Goal: Task Accomplishment & Management: Use online tool/utility

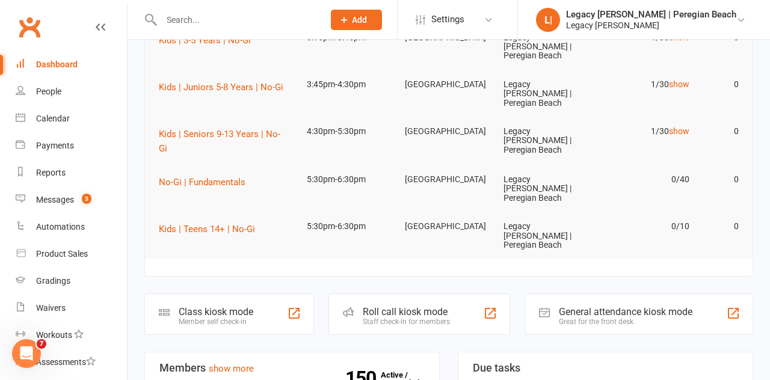
click at [249, 306] on div "Class kiosk mode" at bounding box center [216, 311] width 75 height 11
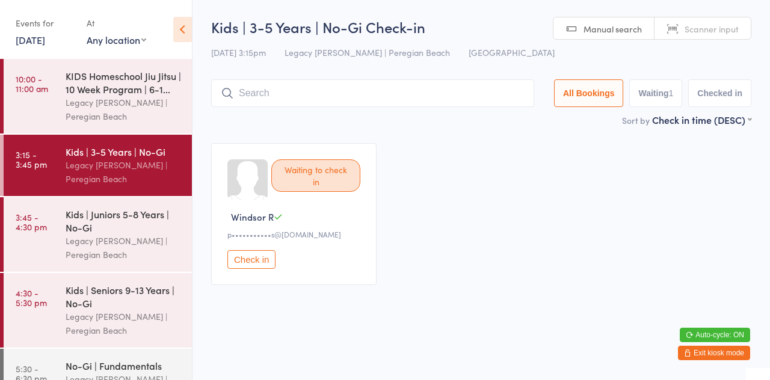
click at [128, 224] on div "Kids | Juniors 5-8 Years | No-Gi" at bounding box center [124, 221] width 116 height 26
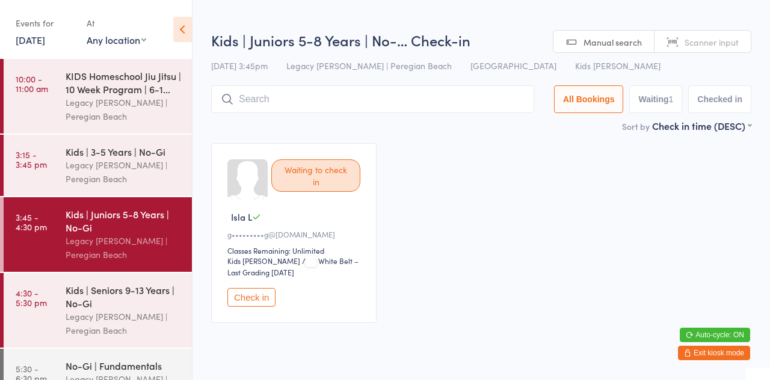
click at [557, 132] on div "Waiting to check in Isla L g•••••••••g@gmail.com Classes Remaining: Unlimited K…" at bounding box center [481, 233] width 562 height 202
click at [102, 155] on div "Kids | 3-5 Years | No-Gi" at bounding box center [124, 151] width 116 height 13
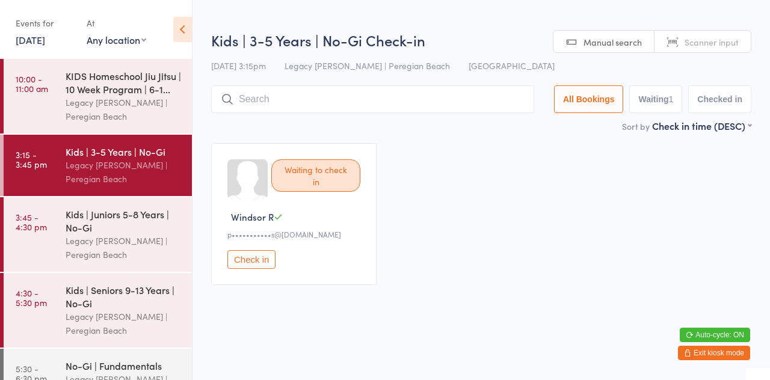
click at [596, 128] on div "Sort by Check in time (DESC) First name (ASC) First name (DESC) Last name (ASC)…" at bounding box center [481, 125] width 541 height 13
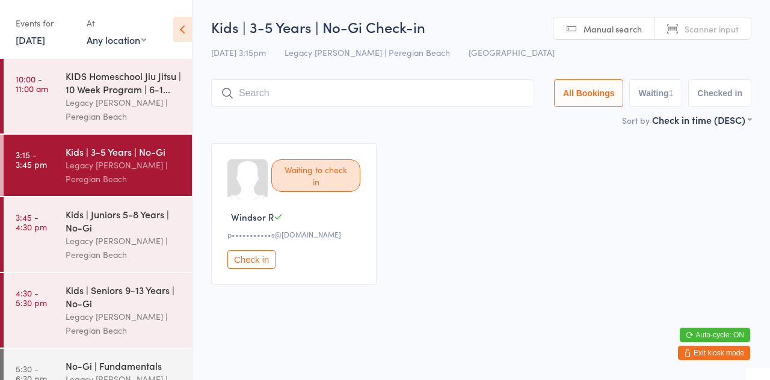
click at [105, 320] on div "Legacy [PERSON_NAME] | Peregian Beach" at bounding box center [124, 324] width 116 height 28
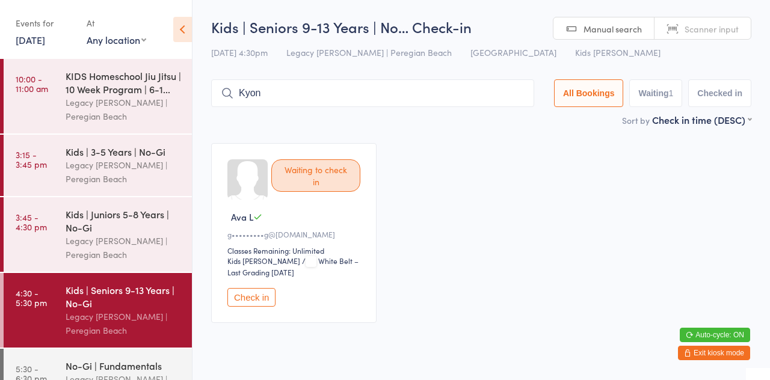
type input "Kyon"
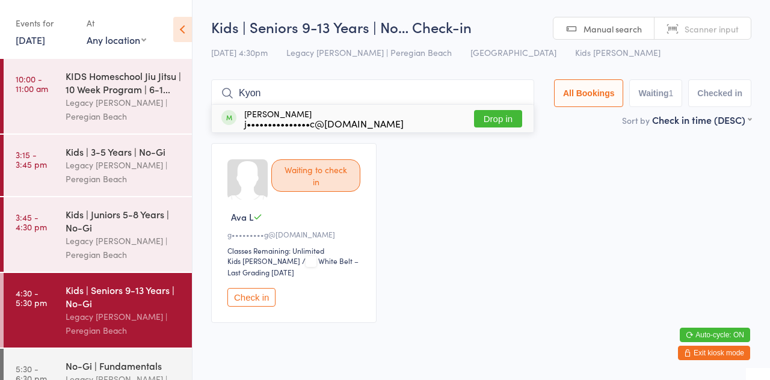
click at [515, 124] on button "Drop in" at bounding box center [498, 118] width 48 height 17
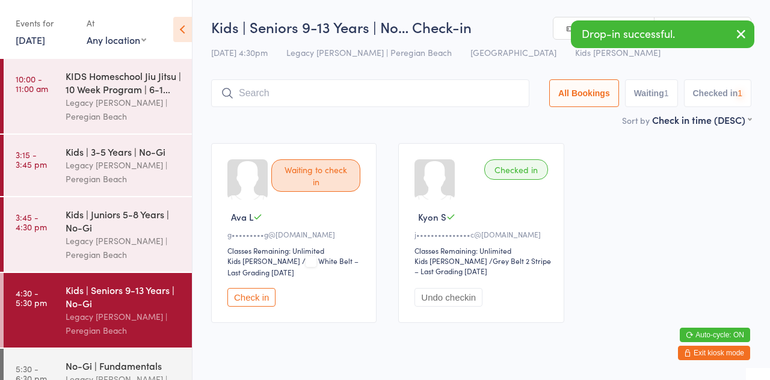
click at [499, 136] on div "Waiting to check in Ava L g•••••••••g@gmail.com Classes Remaining: Unlimited Ki…" at bounding box center [481, 233] width 562 height 202
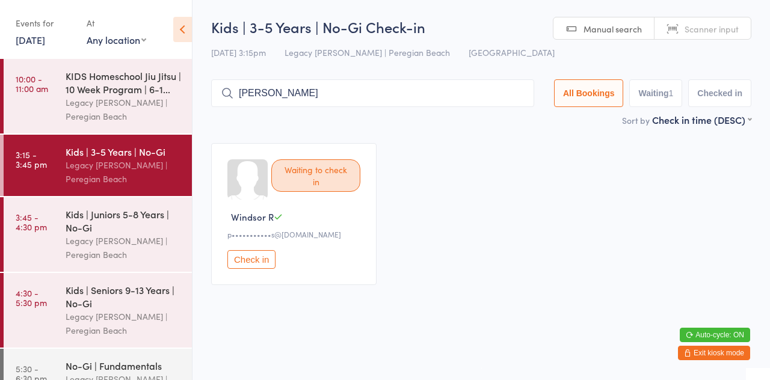
type input "Jett"
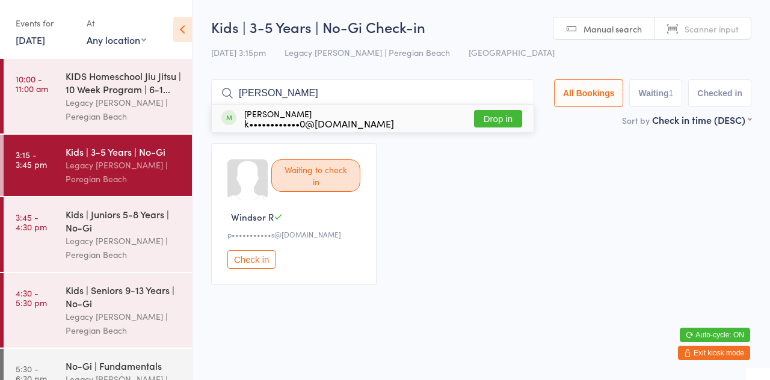
click at [511, 123] on button "Drop in" at bounding box center [498, 118] width 48 height 17
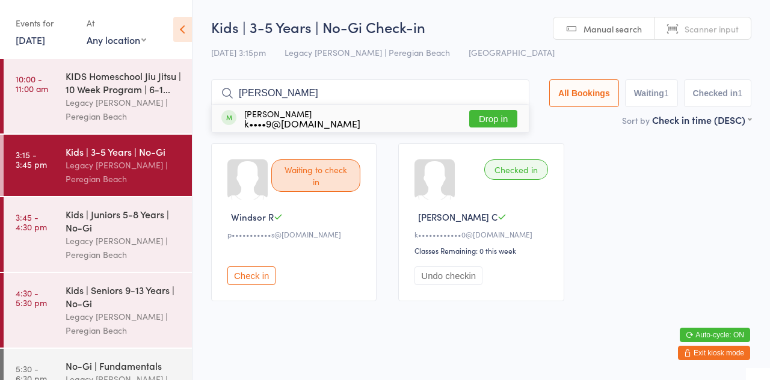
type input "Sophia"
click at [498, 121] on button "Drop in" at bounding box center [494, 118] width 48 height 17
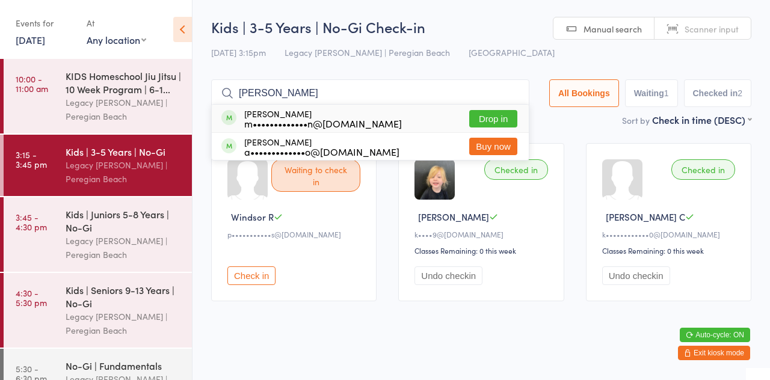
type input "Noah"
click at [507, 117] on button "Drop in" at bounding box center [494, 118] width 48 height 17
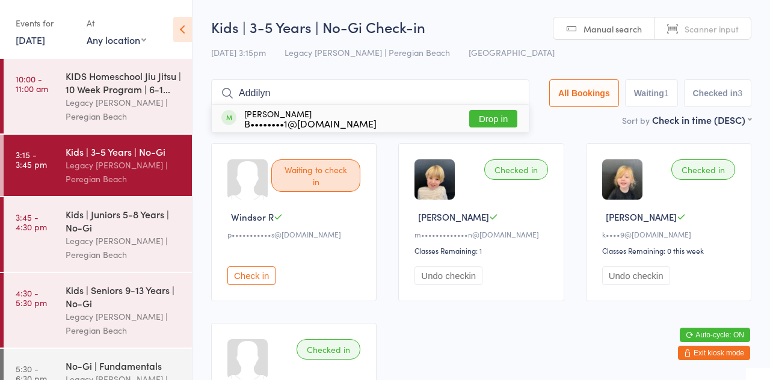
type input "Addilyn"
click at [507, 119] on button "Drop in" at bounding box center [494, 118] width 48 height 17
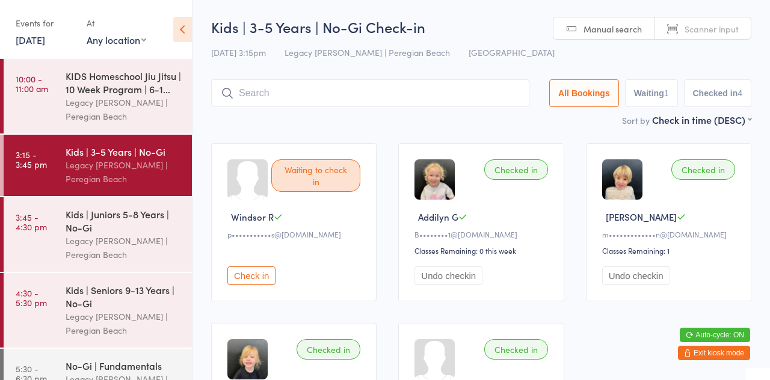
click at [291, 92] on input "search" at bounding box center [370, 93] width 318 height 28
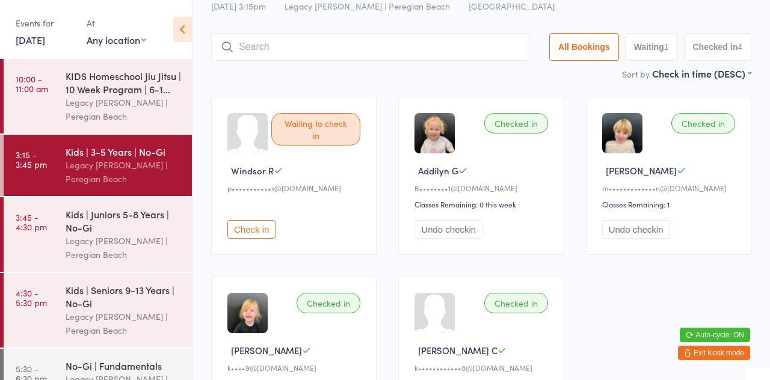
scroll to position [80, 0]
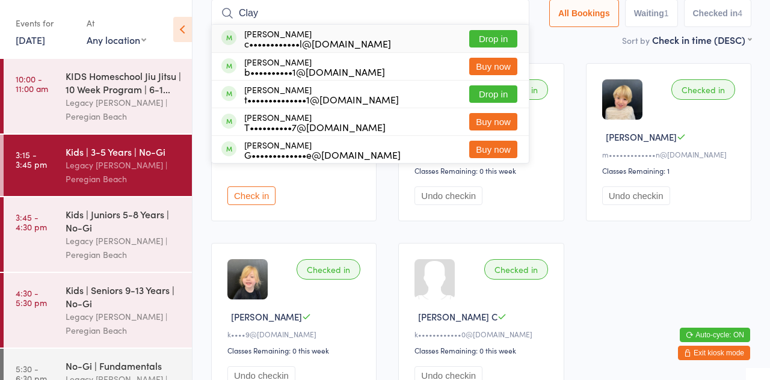
type input "Clay"
click at [503, 40] on button "Drop in" at bounding box center [494, 38] width 48 height 17
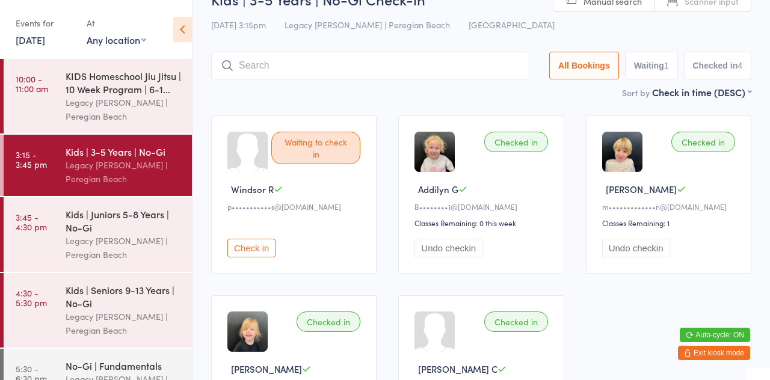
scroll to position [16, 0]
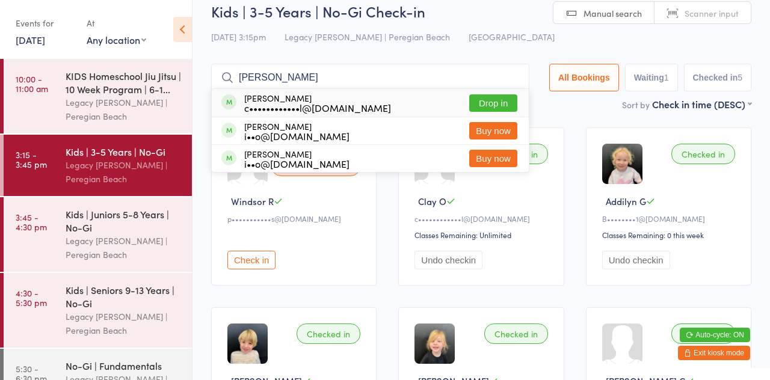
type input "Willa"
click at [500, 100] on button "Drop in" at bounding box center [494, 103] width 48 height 17
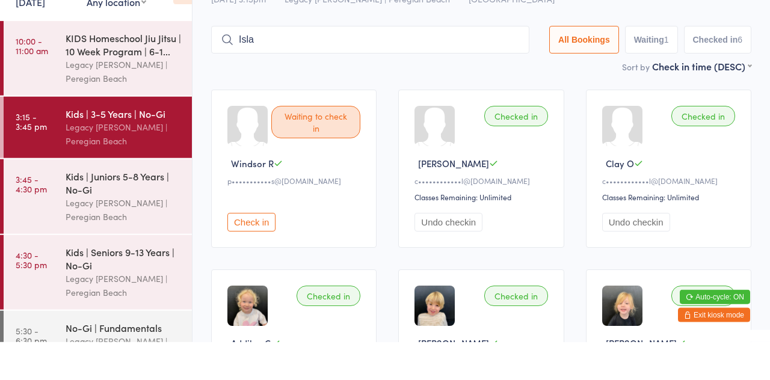
type input "Isla"
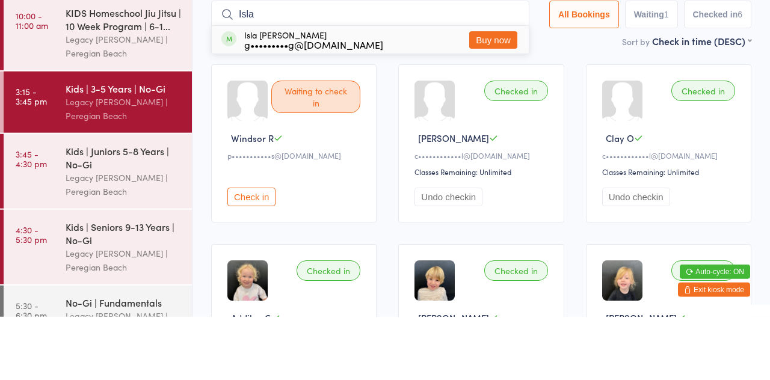
click at [435, 101] on div "Isla Lynch g•••••••••g@gmail.com Buy now" at bounding box center [370, 103] width 317 height 28
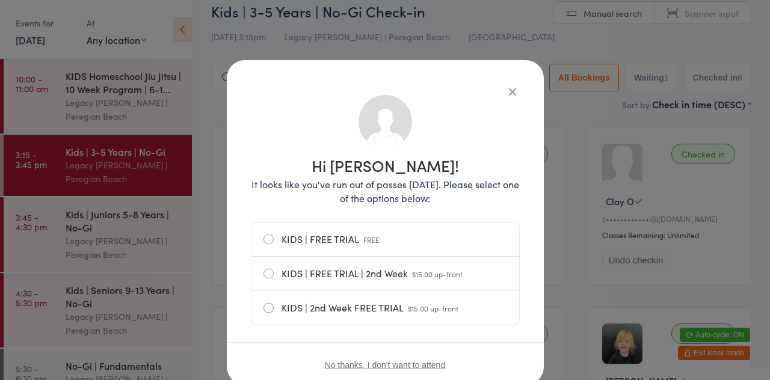
click at [519, 92] on button "button" at bounding box center [513, 91] width 14 height 14
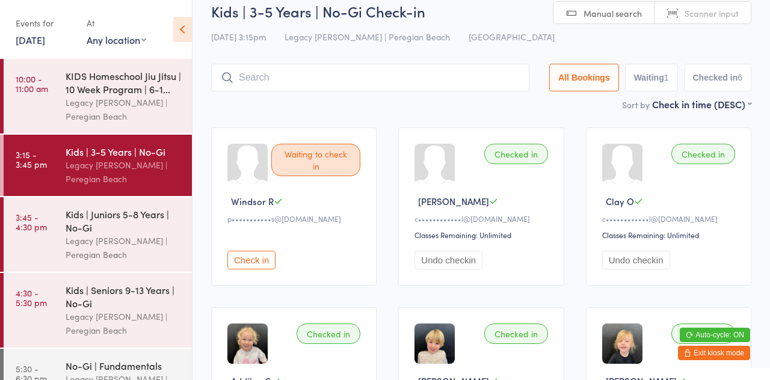
click at [418, 81] on input "search" at bounding box center [370, 78] width 318 height 28
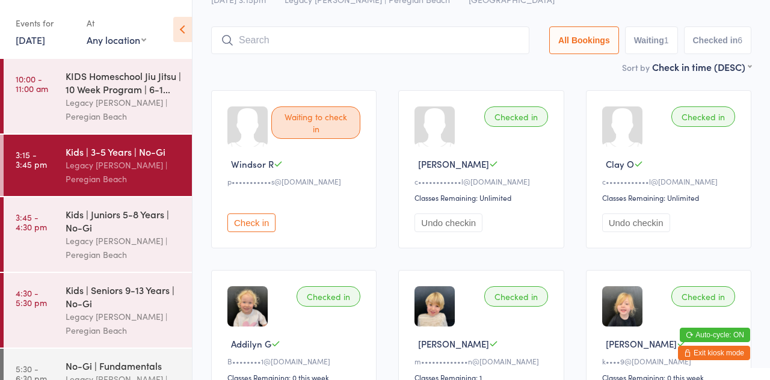
scroll to position [79, 0]
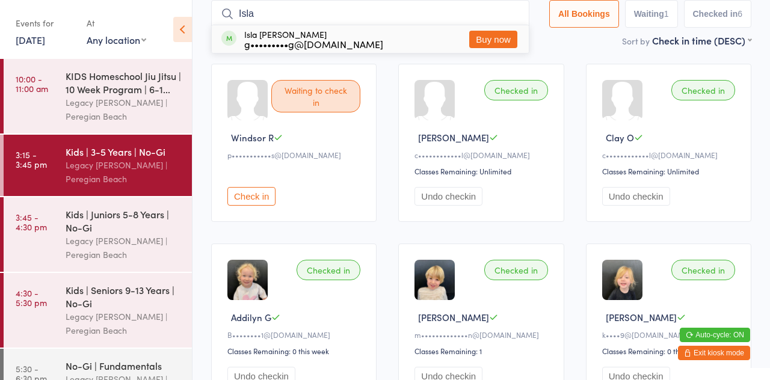
type input "Isla"
click at [358, 49] on div "Isla Lynch g•••••••••g@gmail.com Buy now" at bounding box center [370, 39] width 317 height 28
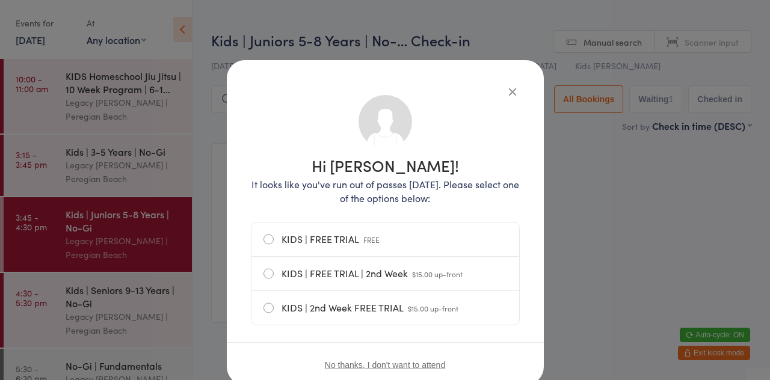
click at [606, 153] on div "Hi Isla! It looks like you've run out of passes today. Please select one of the…" at bounding box center [385, 190] width 770 height 380
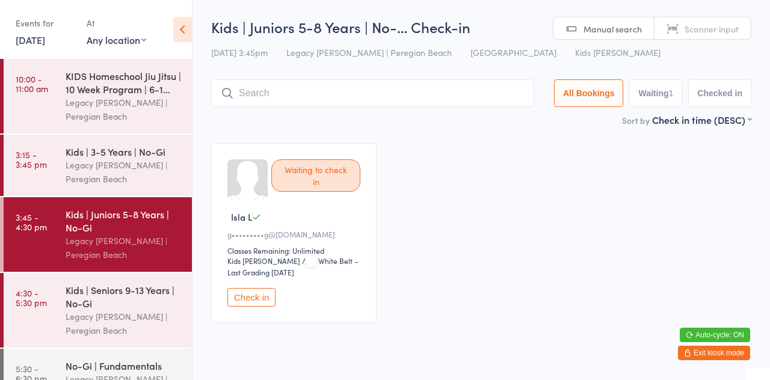
click at [238, 296] on button "Check in" at bounding box center [252, 297] width 48 height 19
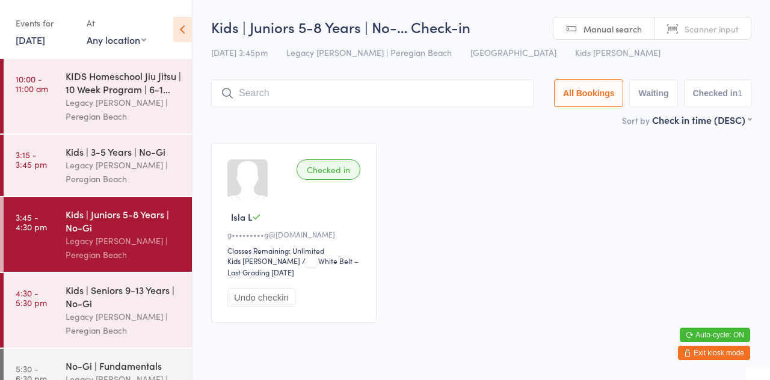
click at [120, 113] on div "Legacy [PERSON_NAME] | Peregian Beach" at bounding box center [124, 110] width 116 height 28
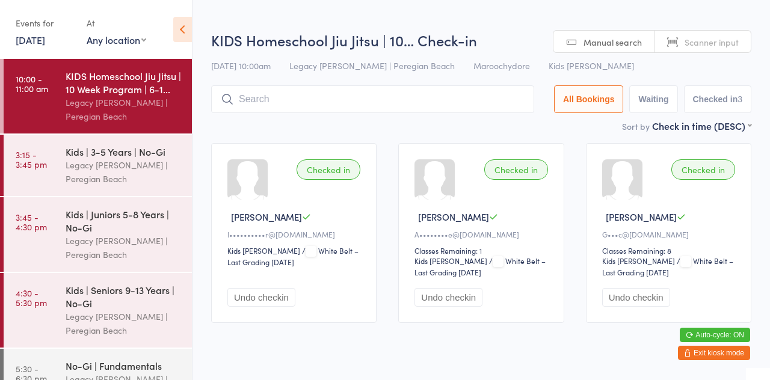
click at [231, 134] on div "Checked in Sophia M l••••••••••r@hotmail.com Kids Jiu Jitsu Kids Jiu Jitsu / Wh…" at bounding box center [481, 233] width 562 height 202
click at [100, 368] on div "No-Gi | Fundamentals" at bounding box center [124, 365] width 116 height 13
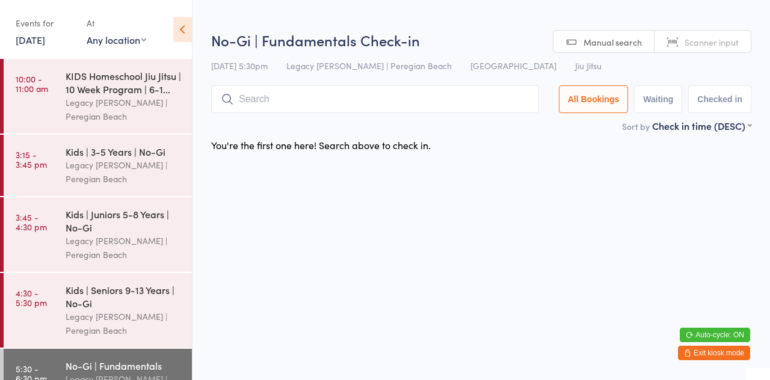
click at [228, 123] on div "Sort by Check in time (DESC) First name (ASC) First name (DESC) Last name (ASC)…" at bounding box center [481, 125] width 541 height 13
click at [104, 244] on div "Legacy [PERSON_NAME] | Peregian Beach" at bounding box center [124, 248] width 116 height 28
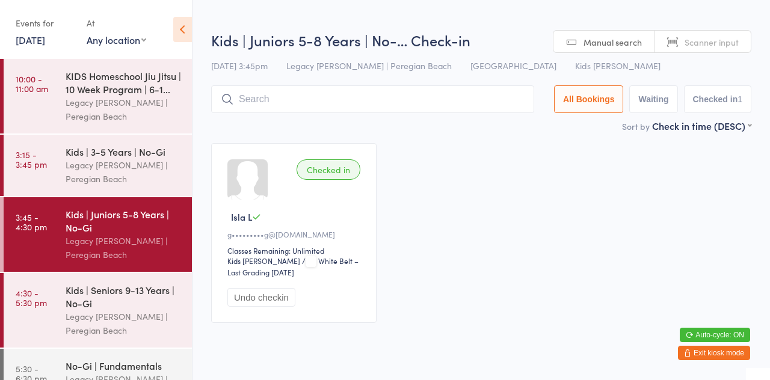
click at [245, 129] on div "Sort by Check in time (DESC) First name (ASC) First name (DESC) Last name (ASC)…" at bounding box center [481, 125] width 541 height 13
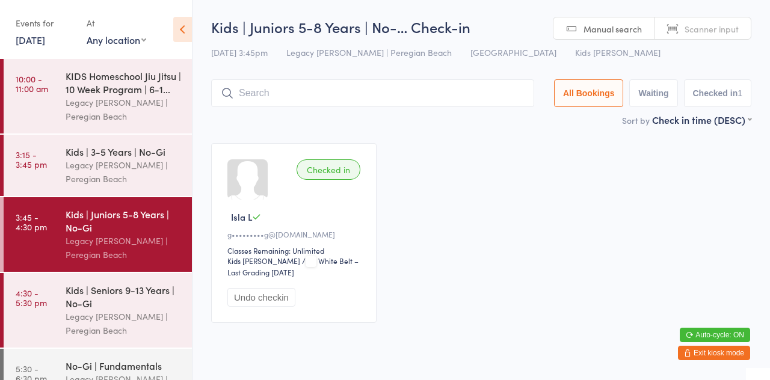
click at [615, 23] on span "Manual search" at bounding box center [613, 29] width 58 height 12
type input "Kai"
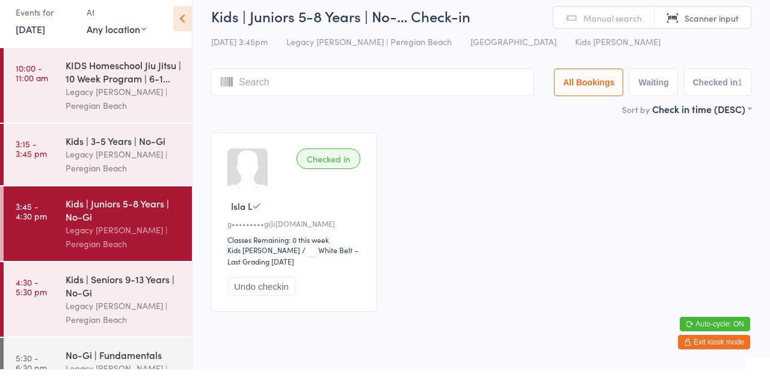
click at [431, 98] on input "search" at bounding box center [372, 93] width 323 height 28
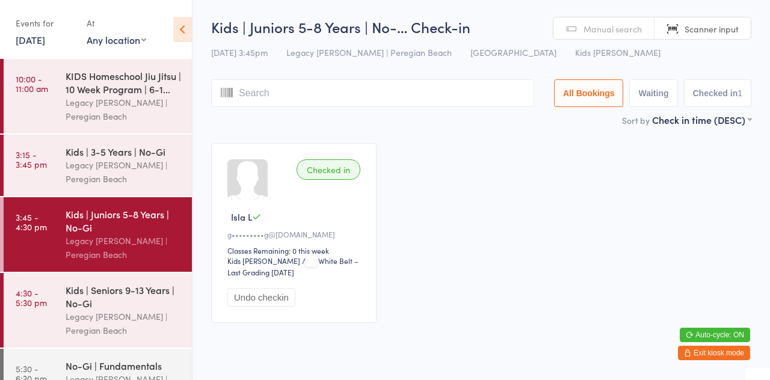
click at [182, 37] on icon at bounding box center [182, 29] width 19 height 25
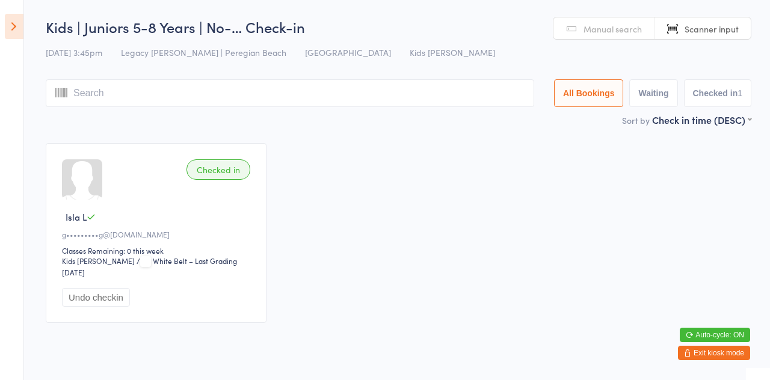
click at [238, 93] on input "search" at bounding box center [290, 93] width 489 height 28
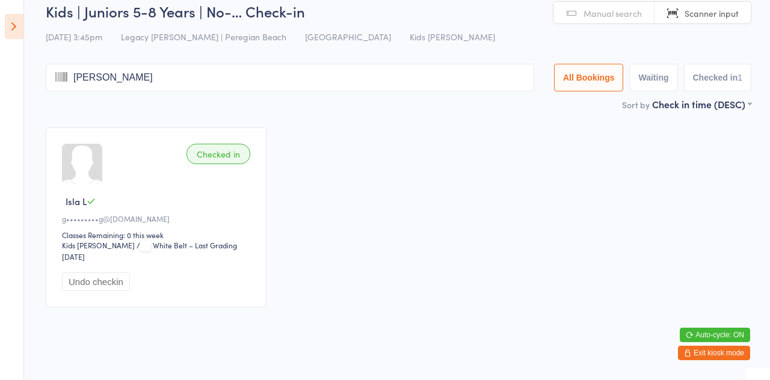
type input "Kai"
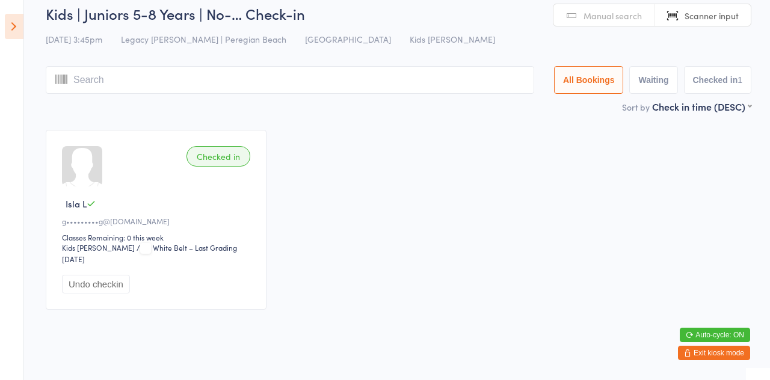
scroll to position [0, 0]
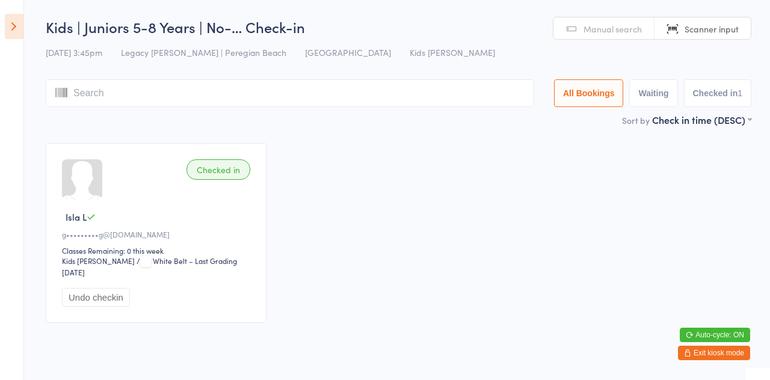
click at [15, 23] on icon at bounding box center [14, 26] width 19 height 25
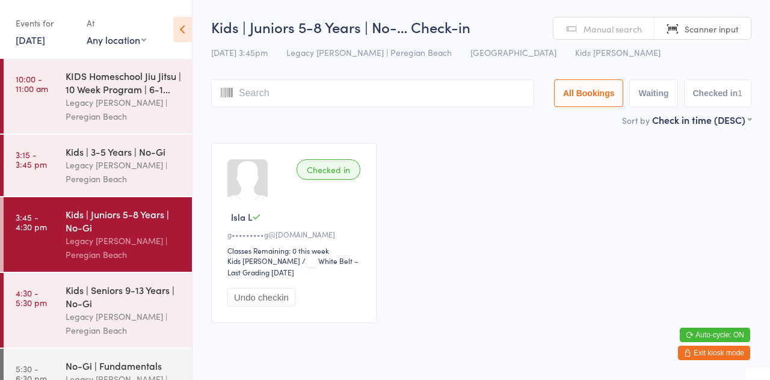
click at [291, 91] on input "search" at bounding box center [372, 93] width 323 height 28
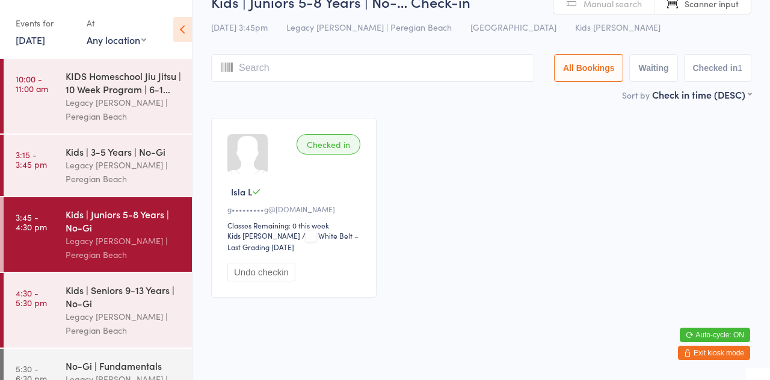
click at [222, 76] on input "search" at bounding box center [372, 68] width 323 height 28
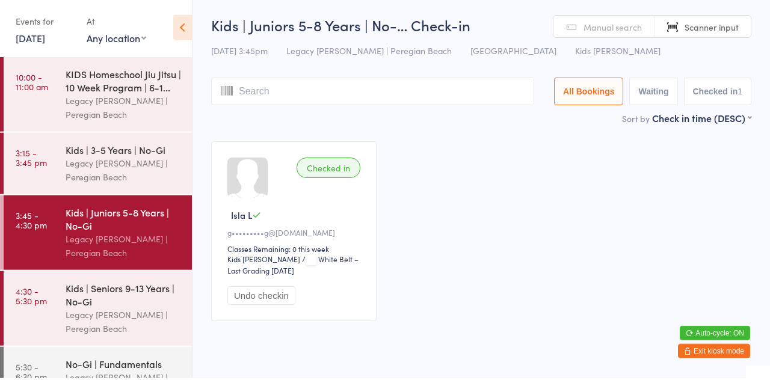
click at [718, 30] on span "Scanner input" at bounding box center [712, 29] width 54 height 12
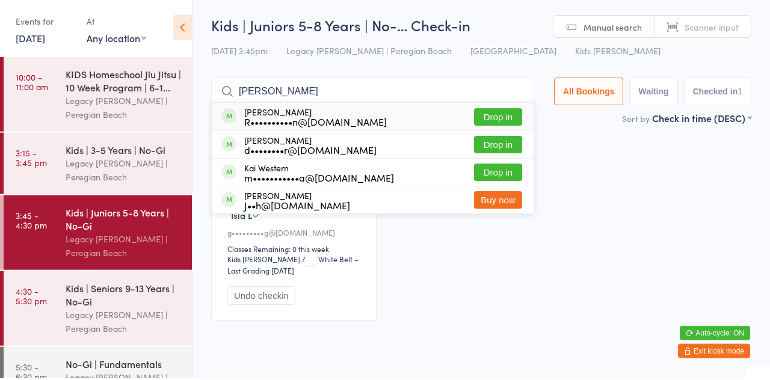
type input "Kai"
click at [508, 148] on button "Drop in" at bounding box center [498, 146] width 48 height 17
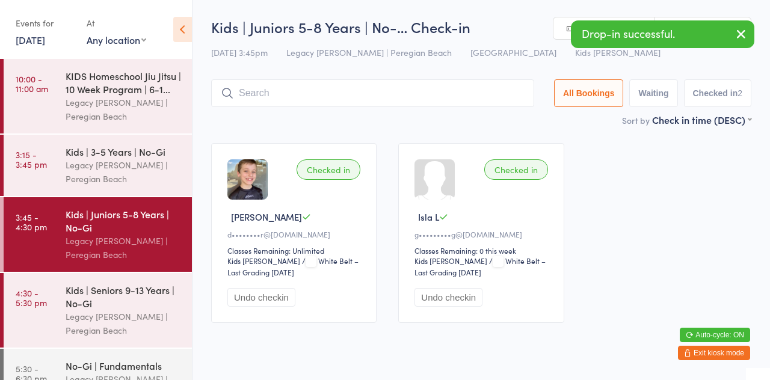
click at [742, 45] on button "button" at bounding box center [741, 35] width 26 height 28
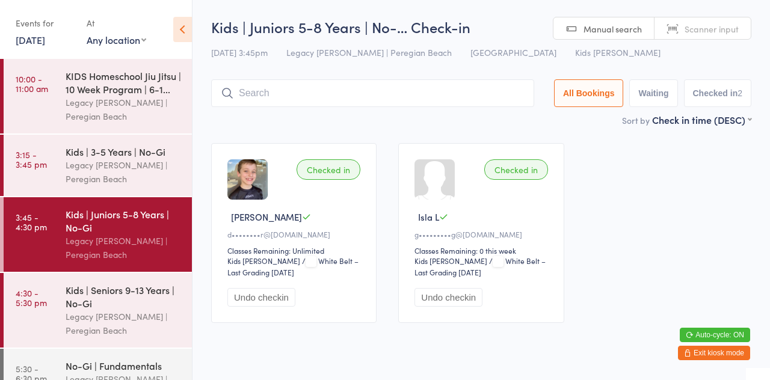
click at [614, 31] on span "Manual search" at bounding box center [613, 29] width 58 height 12
click at [724, 29] on span "Scanner input" at bounding box center [712, 29] width 54 height 12
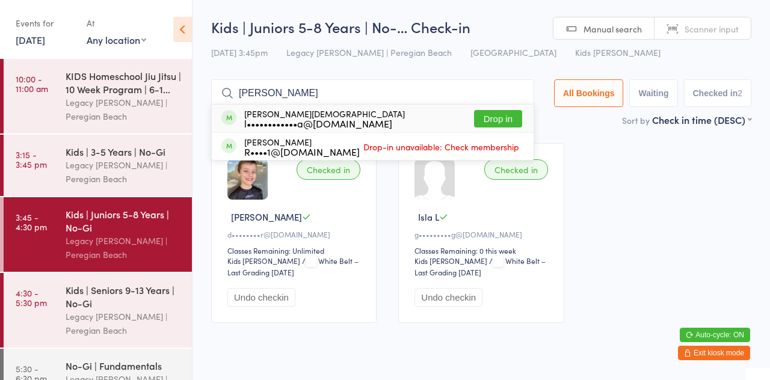
type input "Romeo"
click at [522, 125] on button "Drop in" at bounding box center [498, 118] width 48 height 17
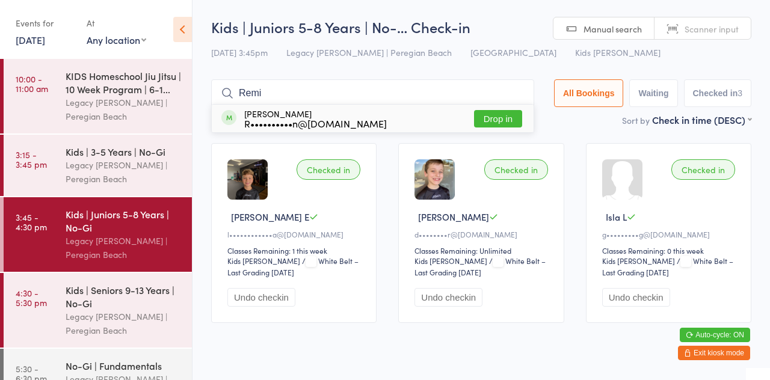
type input "Remi"
click at [372, 118] on div "Remi Tonkin R••••••••••n@hotmail.com Drop in" at bounding box center [373, 119] width 322 height 28
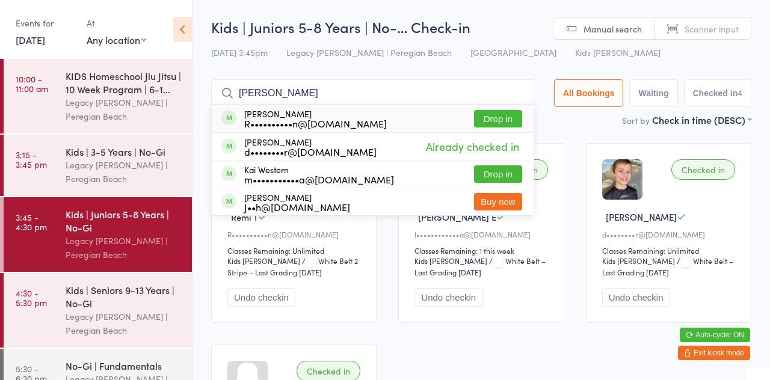
type input "Kai"
click at [317, 123] on div "R••••••••••n@hotmail.com" at bounding box center [315, 124] width 143 height 10
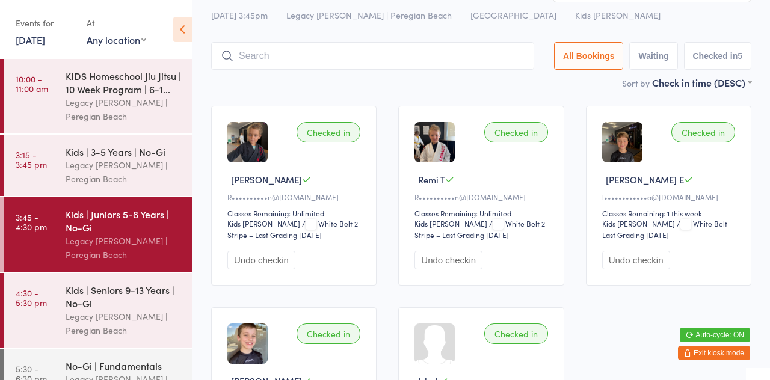
scroll to position [61, 0]
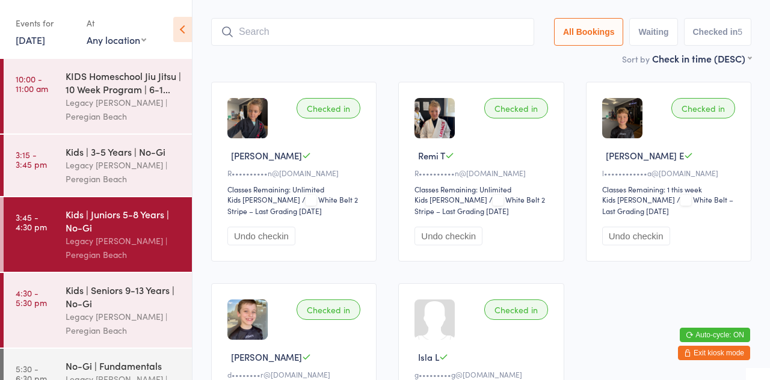
click at [258, 36] on input "search" at bounding box center [372, 32] width 323 height 28
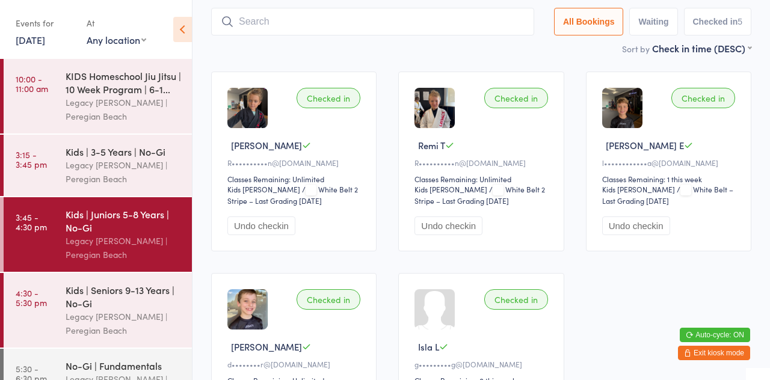
scroll to position [80, 0]
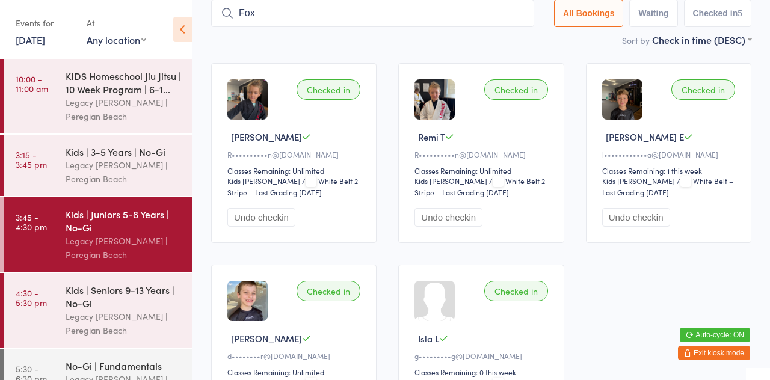
type input "Fox"
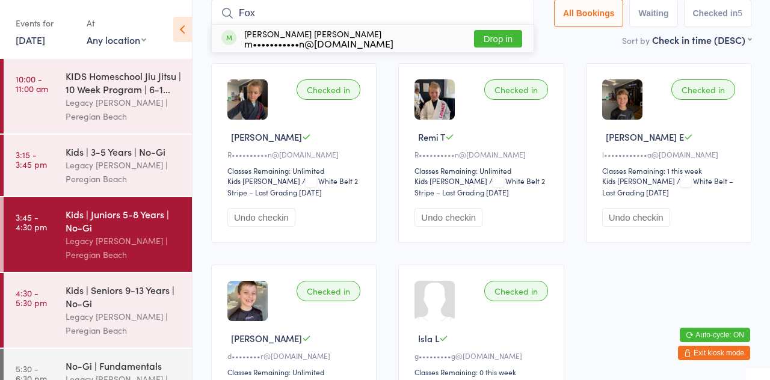
click at [360, 48] on div "m•••••••••••n@live.com.au" at bounding box center [318, 44] width 149 height 10
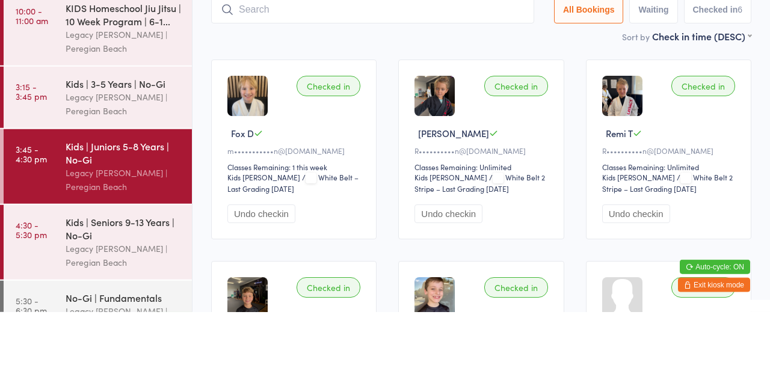
scroll to position [16, 0]
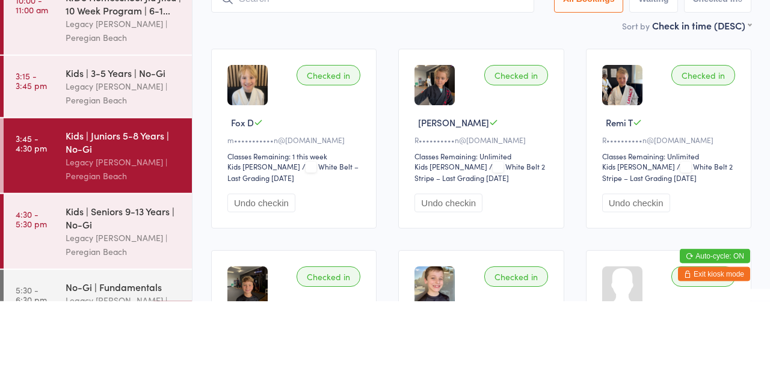
click at [338, 161] on div "Checked in" at bounding box center [329, 154] width 64 height 20
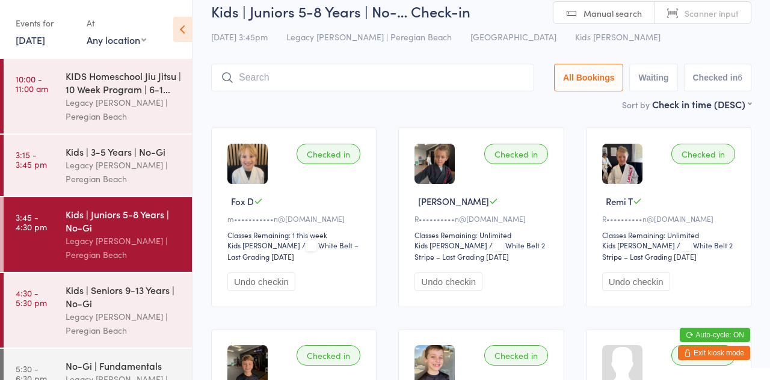
scroll to position [0, 0]
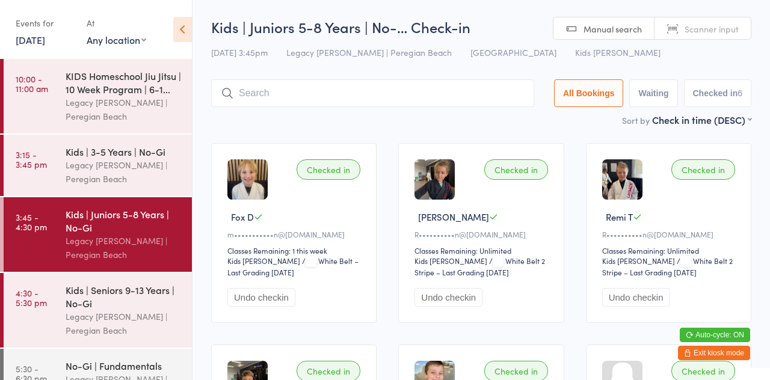
click at [329, 96] on input "search" at bounding box center [372, 93] width 323 height 28
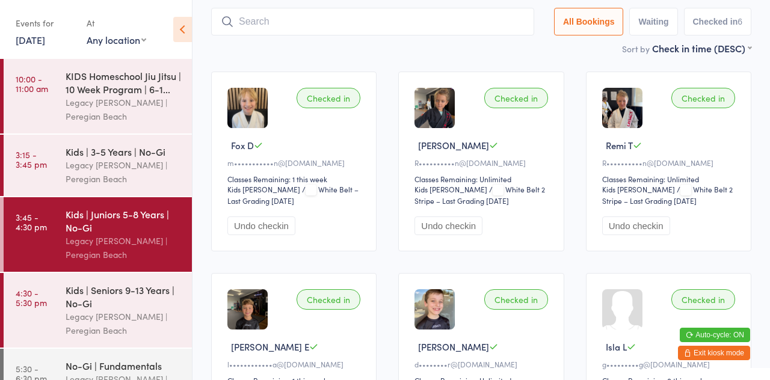
scroll to position [80, 0]
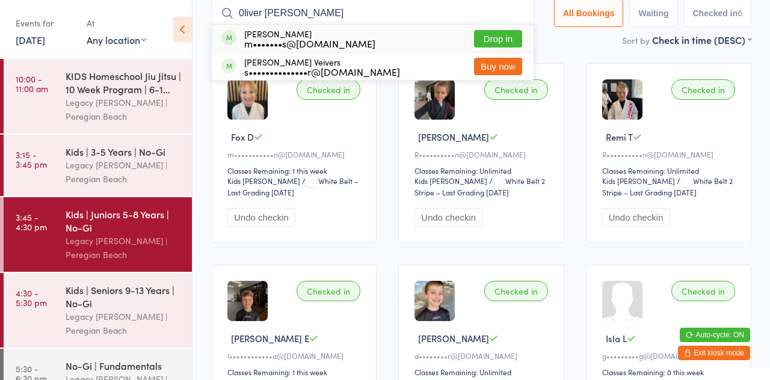
type input "0liver whelan"
click at [509, 60] on button "Buy now" at bounding box center [498, 66] width 48 height 17
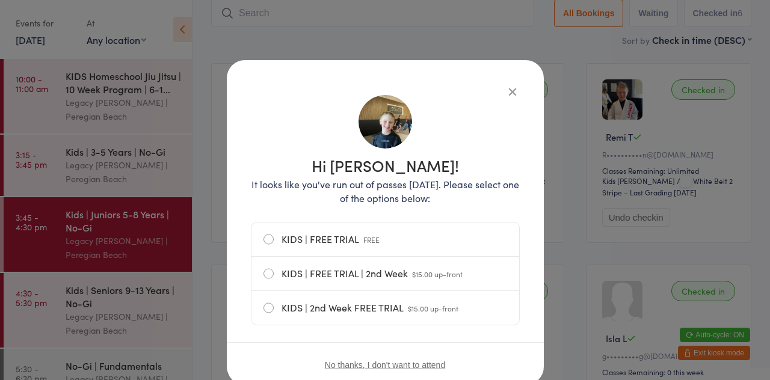
scroll to position [16, 0]
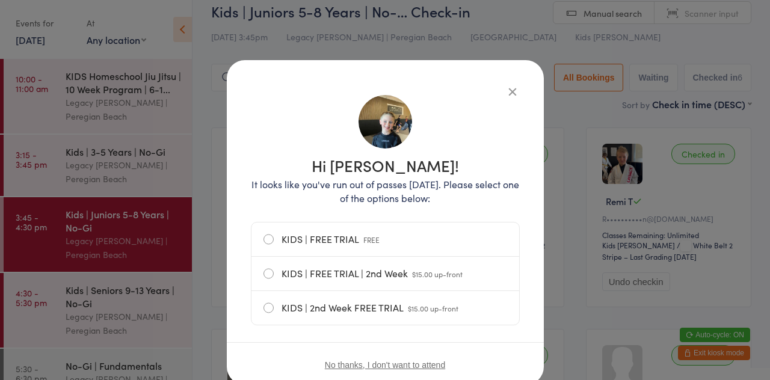
click at [512, 93] on icon "button" at bounding box center [512, 91] width 13 height 13
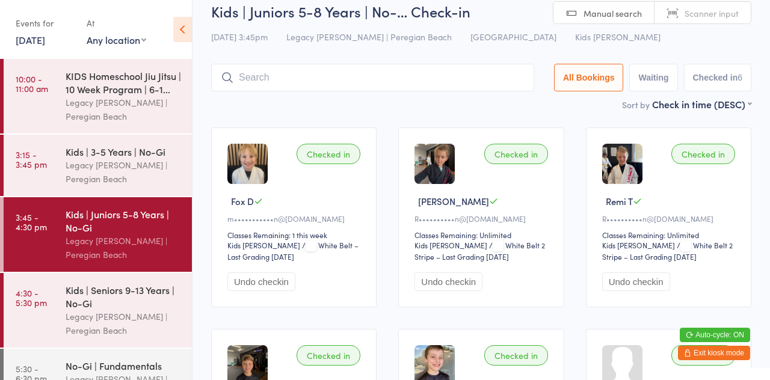
click at [317, 80] on input "search" at bounding box center [372, 78] width 323 height 28
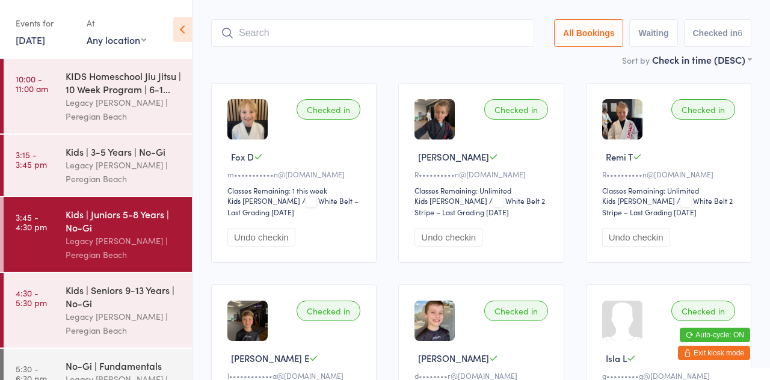
scroll to position [79, 0]
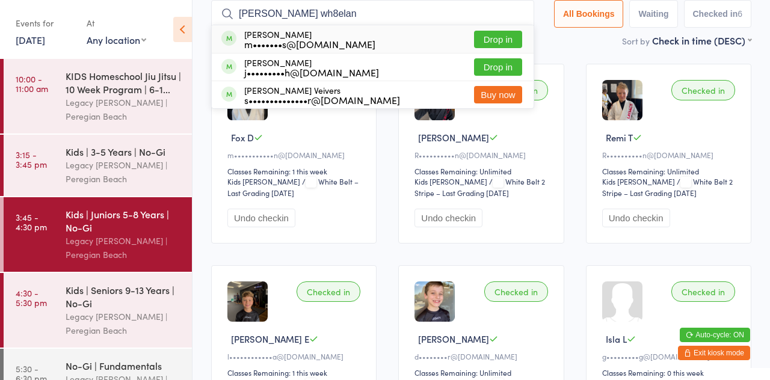
type input "Oliver wh8elan"
click at [522, 46] on button "Drop in" at bounding box center [498, 39] width 48 height 17
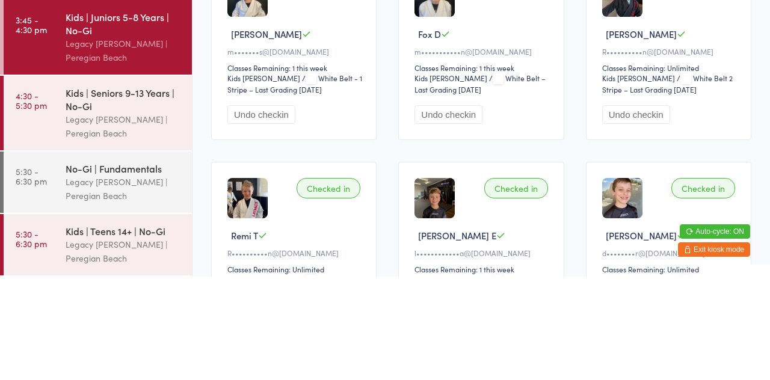
click at [120, 206] on div "Kids | Seniors 9-13 Years | No-Gi" at bounding box center [124, 203] width 116 height 26
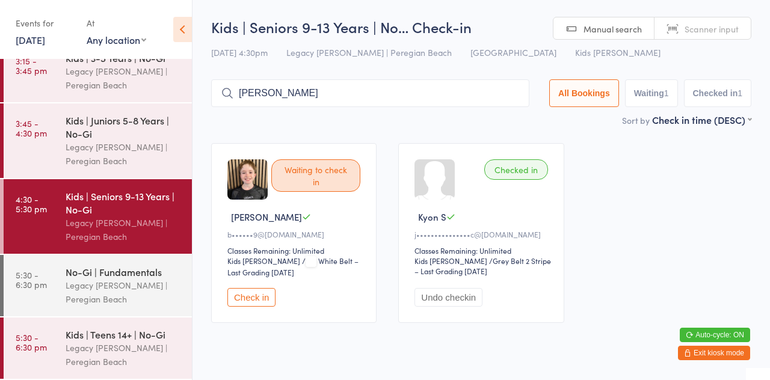
type input "Lennox"
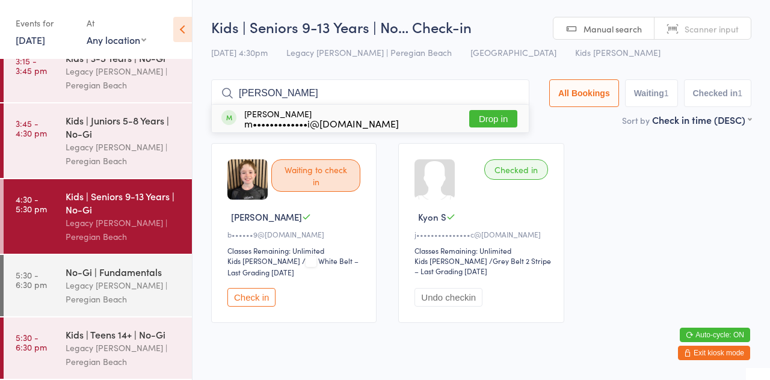
click at [364, 121] on div "m•••••••••••••i@gmail.com" at bounding box center [321, 124] width 155 height 10
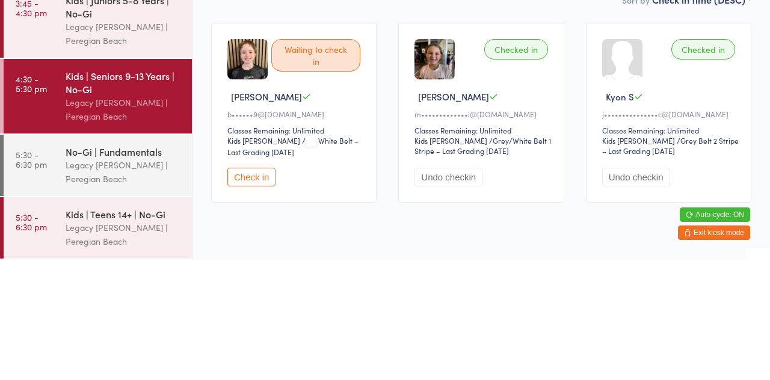
click at [758, 173] on div "Waiting to check in Spencer W b••••••9@hotmail.com Classes Remaining: Unlimited…" at bounding box center [481, 233] width 562 height 202
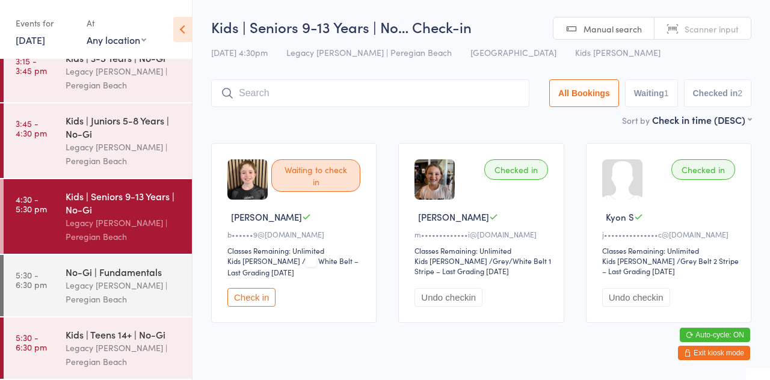
click at [320, 92] on input "search" at bounding box center [370, 93] width 318 height 28
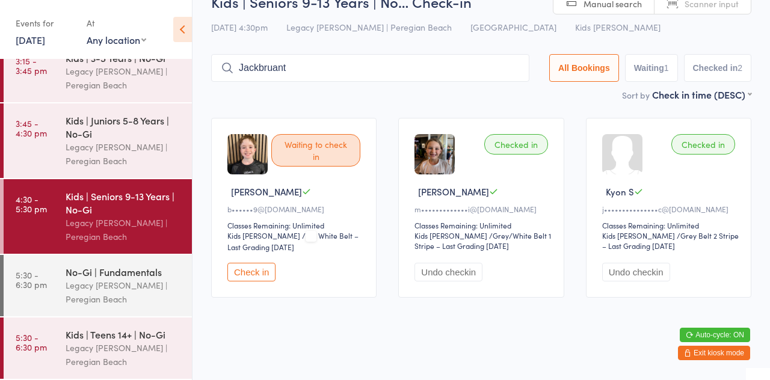
type input "Jackbruant"
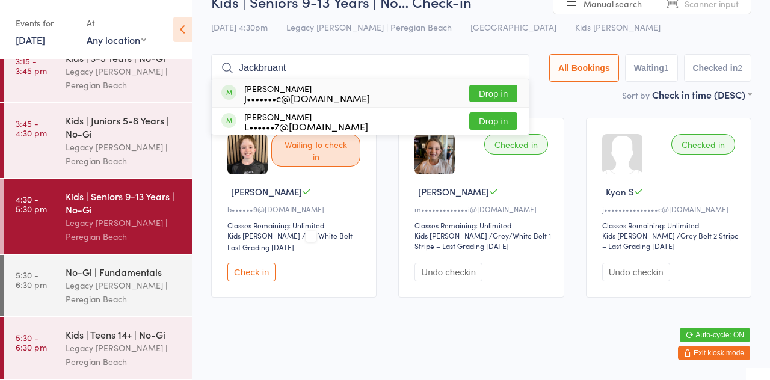
click at [507, 85] on button "Drop in" at bounding box center [494, 93] width 48 height 17
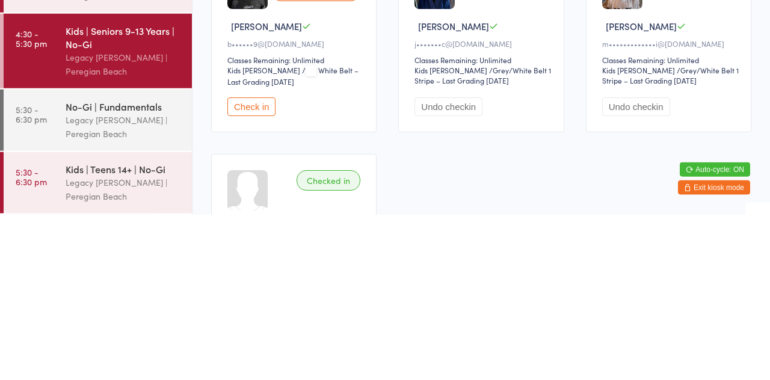
click at [256, 271] on button "Check in" at bounding box center [252, 272] width 48 height 19
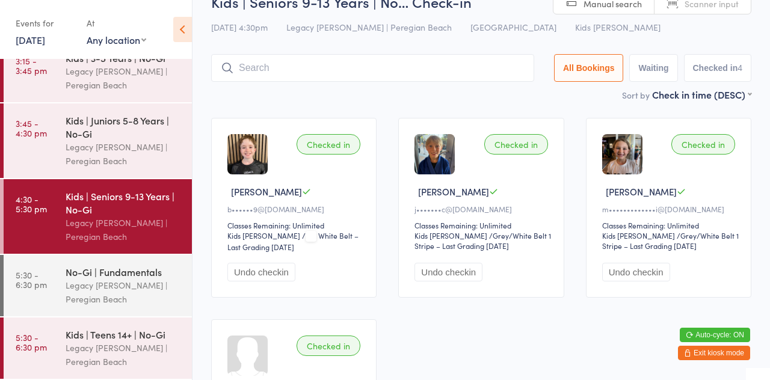
scroll to position [0, 0]
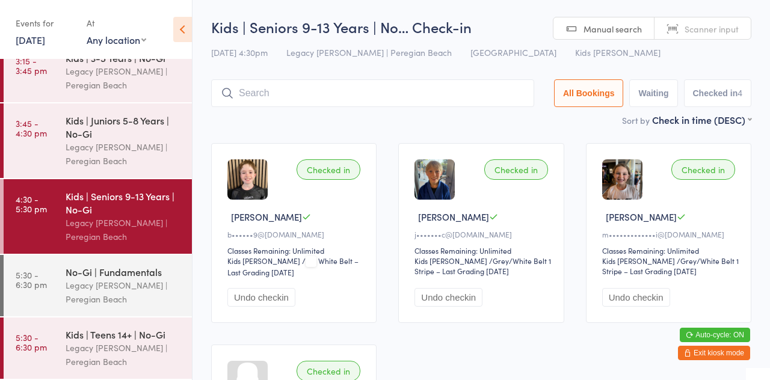
click at [412, 97] on input "search" at bounding box center [372, 93] width 323 height 28
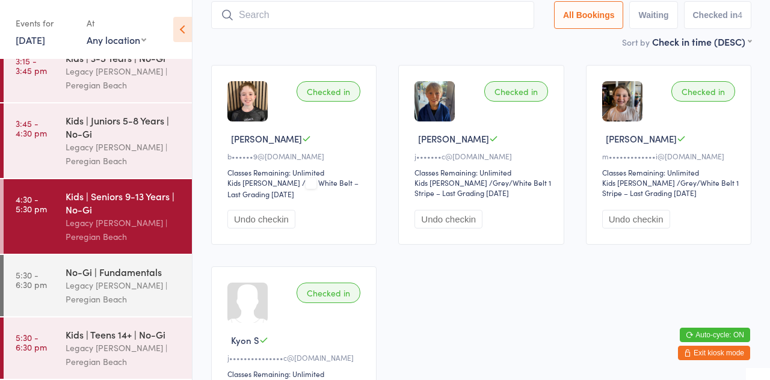
scroll to position [80, 0]
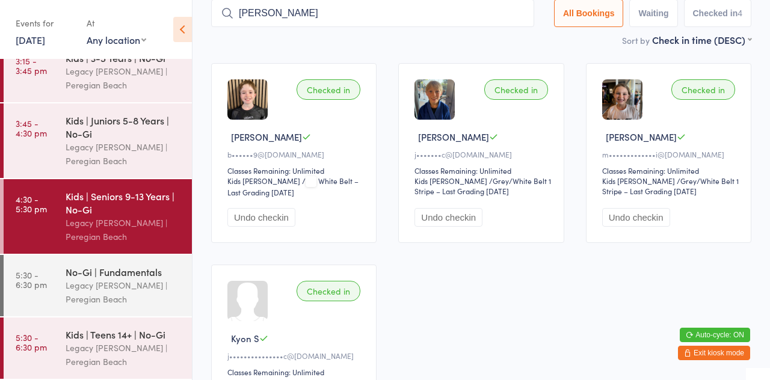
type input "Kaih"
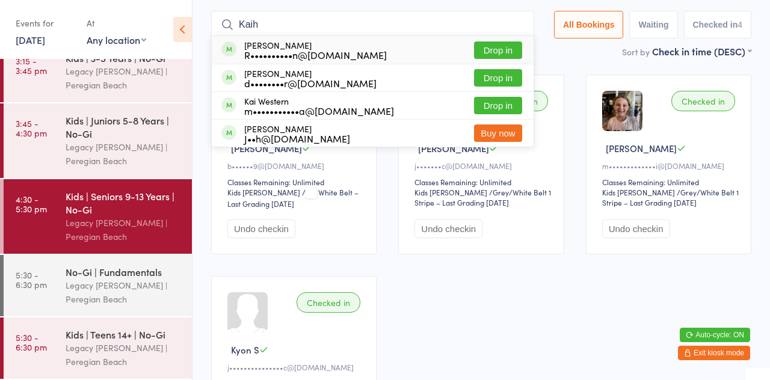
scroll to position [66, 0]
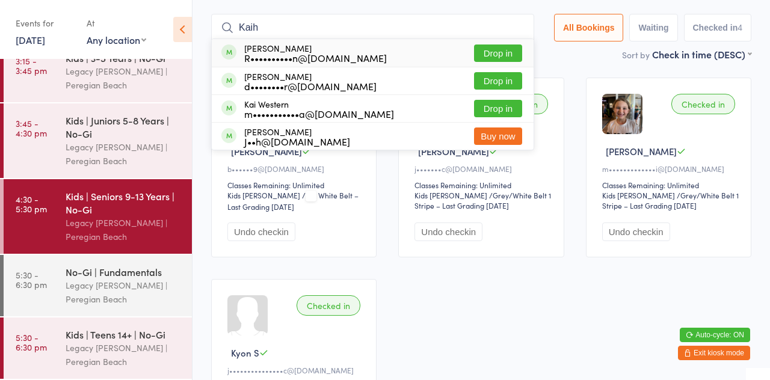
click at [130, 128] on div "Kids | Juniors 5-8 Years | No-Gi" at bounding box center [124, 127] width 116 height 26
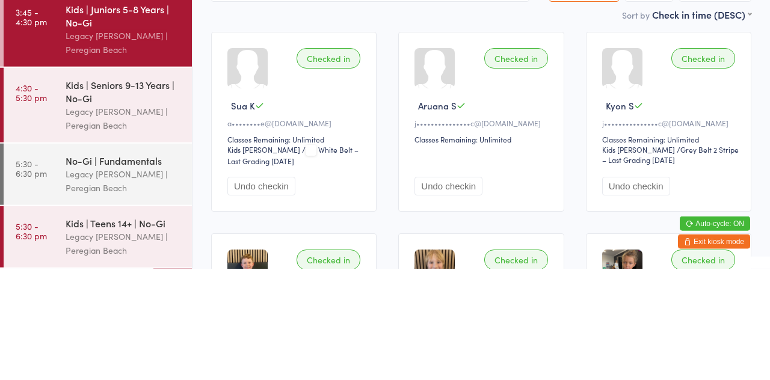
click at [113, 216] on div "Legacy [PERSON_NAME] | Peregian Beach" at bounding box center [124, 230] width 116 height 28
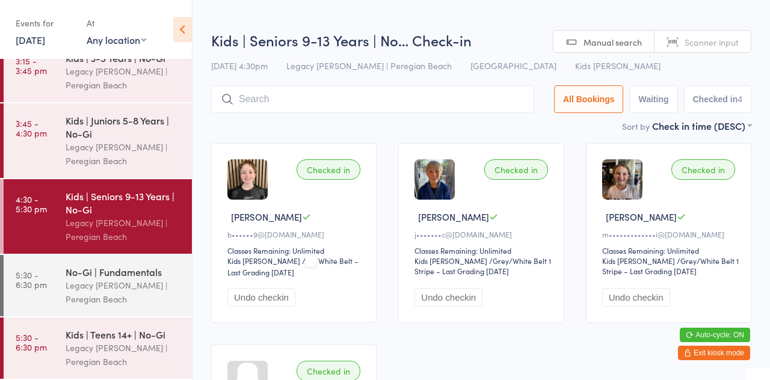
click at [328, 104] on input "search" at bounding box center [372, 99] width 323 height 28
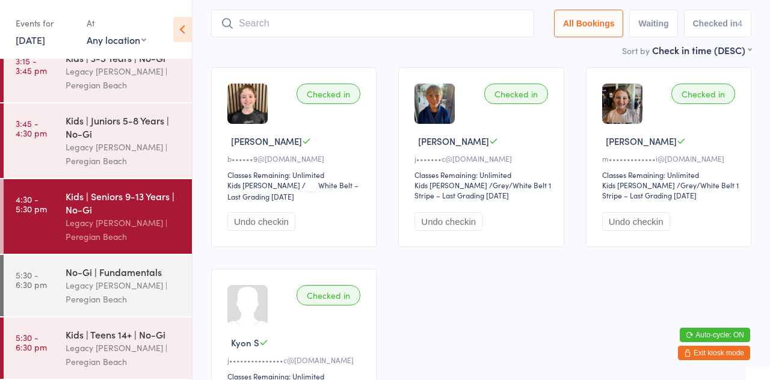
scroll to position [86, 0]
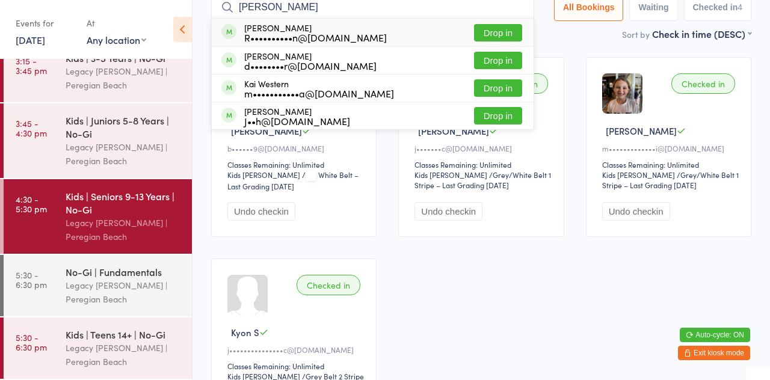
type input "Kai"
click at [522, 123] on button "Drop in" at bounding box center [498, 115] width 48 height 17
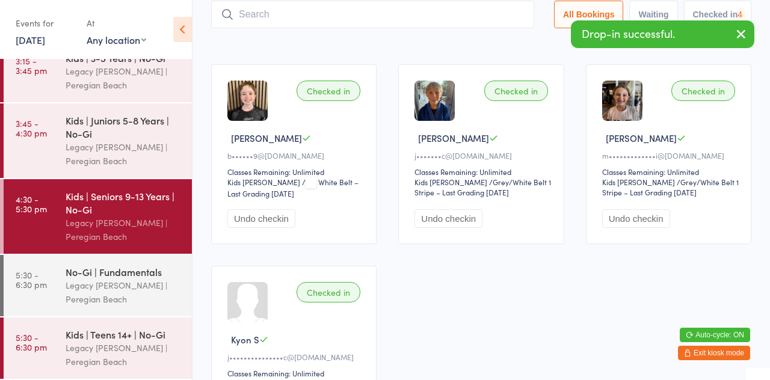
scroll to position [16, 0]
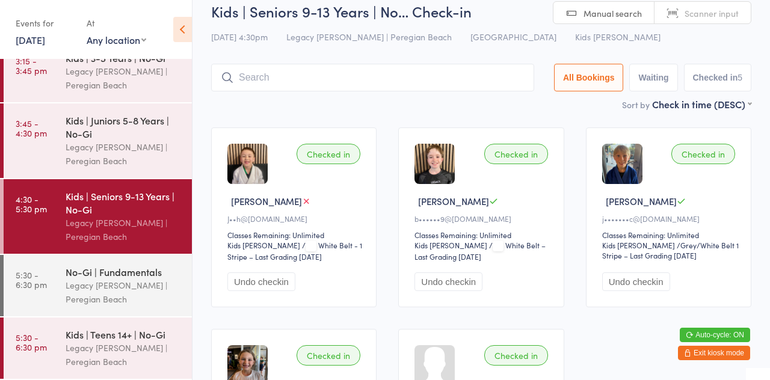
click at [749, 45] on div "13 Oct 4:30pm Legacy Jiu Jitsu | Peregian Beach Peregian Beach Kids Jiu Jitsu" at bounding box center [481, 37] width 541 height 20
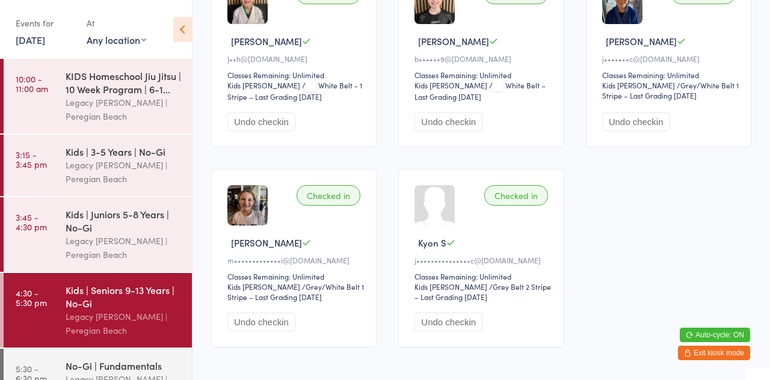
scroll to position [392, 0]
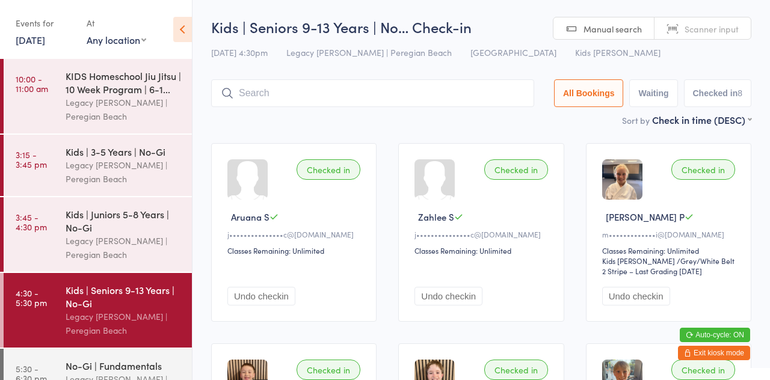
click at [739, 358] on button "Exit kiosk mode" at bounding box center [714, 353] width 72 height 14
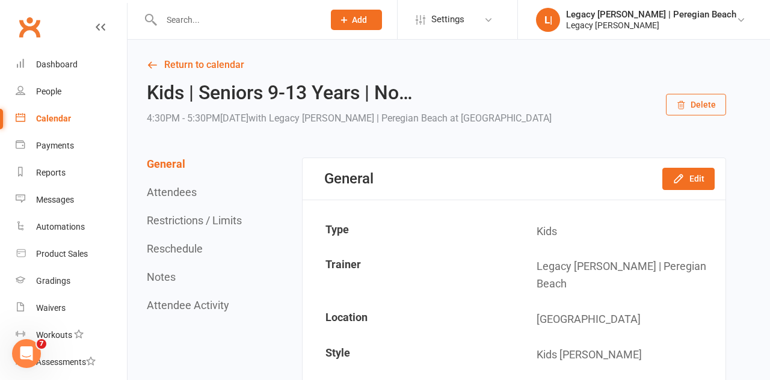
click at [743, 20] on icon at bounding box center [742, 20] width 10 height 10
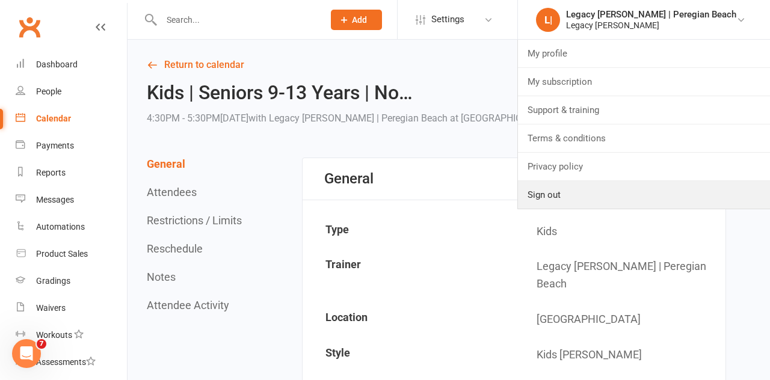
click at [598, 196] on link "Sign out" at bounding box center [644, 195] width 252 height 28
